Goal: Transaction & Acquisition: Purchase product/service

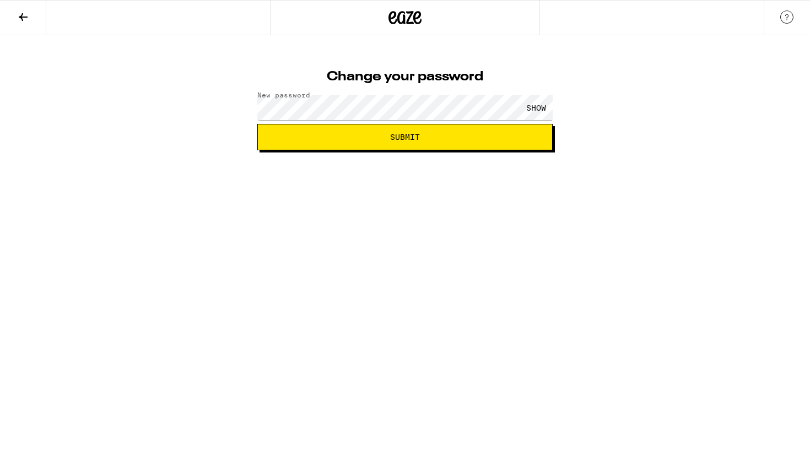
click at [540, 104] on div "SHOW" at bounding box center [535, 107] width 33 height 25
click at [399, 138] on span "Submit" at bounding box center [405, 137] width 30 height 8
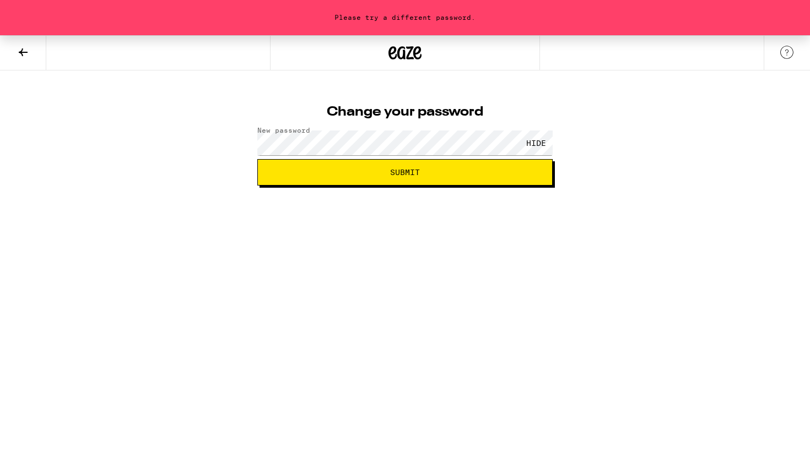
click at [377, 178] on button "Submit" at bounding box center [404, 172] width 295 height 26
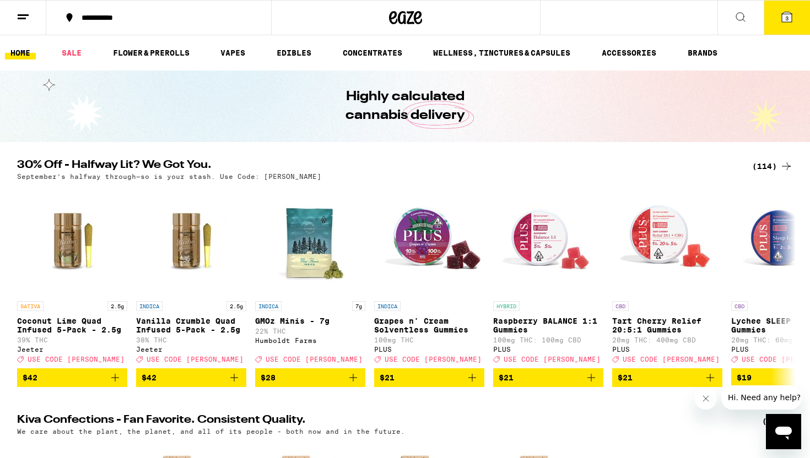
click at [785, 25] on button "3" at bounding box center [786, 18] width 46 height 34
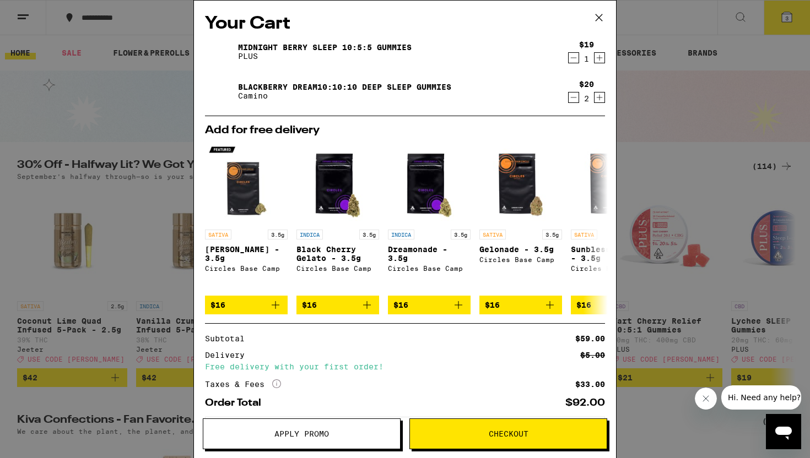
click at [599, 60] on icon "Increment" at bounding box center [600, 58] width 6 height 6
click at [600, 19] on icon at bounding box center [598, 17] width 17 height 17
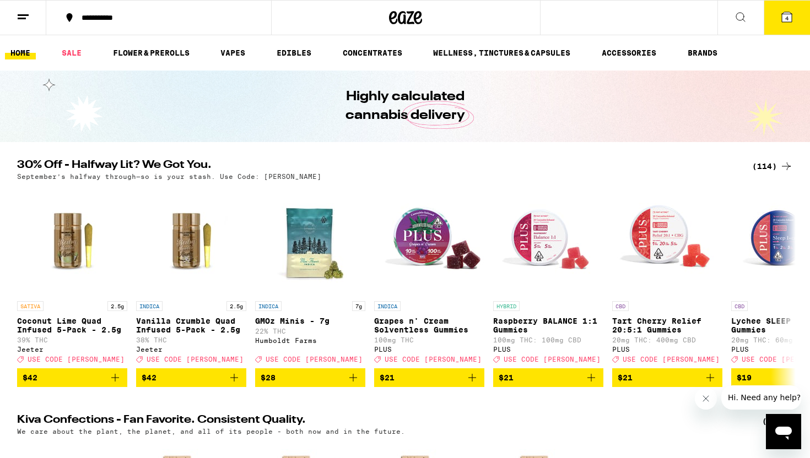
click at [782, 20] on icon at bounding box center [787, 17] width 10 height 10
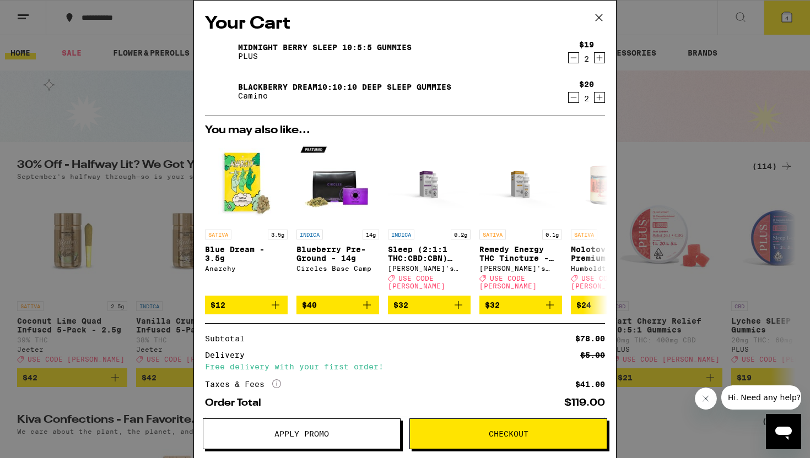
click at [598, 18] on icon at bounding box center [598, 17] width 17 height 17
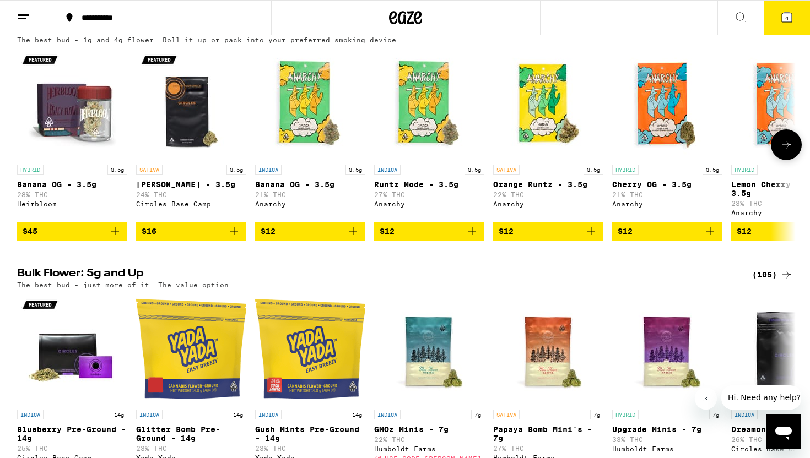
scroll to position [899, 0]
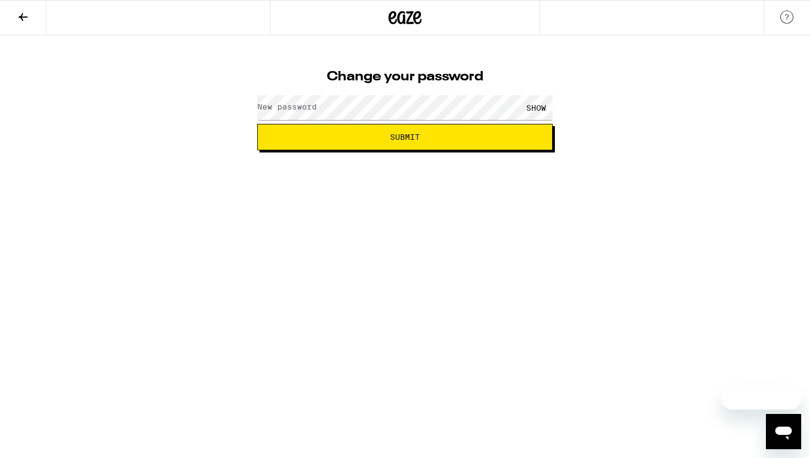
click at [284, 110] on label "New password" at bounding box center [286, 106] width 59 height 9
click at [531, 107] on div "SHOW" at bounding box center [535, 107] width 33 height 25
click at [397, 140] on span "Submit" at bounding box center [405, 137] width 30 height 8
